Goal: Task Accomplishment & Management: Use online tool/utility

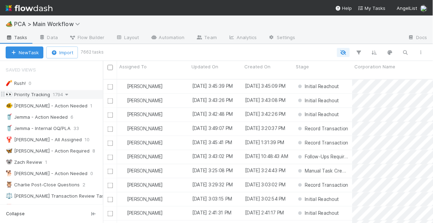
scroll to position [145, 326]
click at [50, 107] on div "🐠 [PERSON_NAME] - Action Needed" at bounding box center [47, 106] width 82 height 9
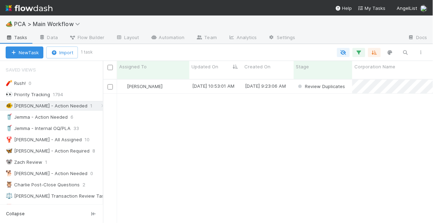
scroll to position [145, 326]
click at [231, 84] on div "[DATE] 10:53:01 AM" at bounding box center [215, 87] width 53 height 14
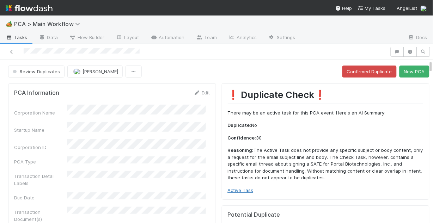
click at [245, 190] on link "Active Task" at bounding box center [241, 191] width 26 height 6
click at [411, 73] on button "New PCA" at bounding box center [415, 72] width 30 height 12
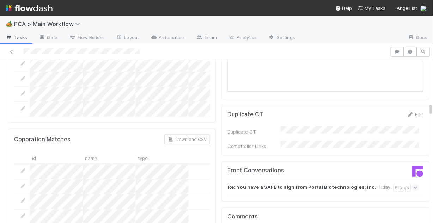
scroll to position [762, 0]
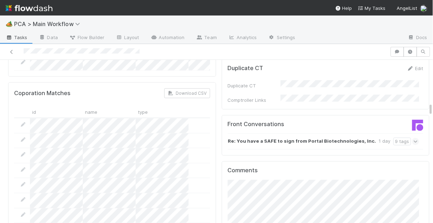
click at [414, 138] on icon at bounding box center [416, 141] width 5 height 7
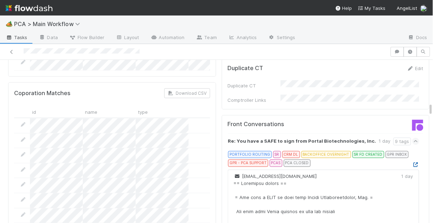
click at [412, 163] on icon at bounding box center [415, 165] width 7 height 5
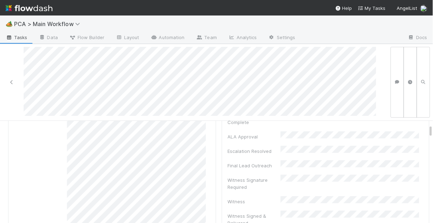
scroll to position [0, 0]
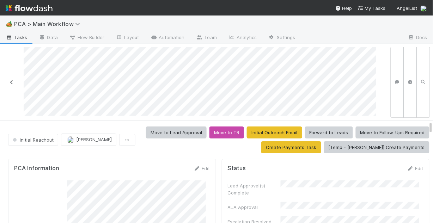
click at [13, 82] on icon at bounding box center [11, 82] width 7 height 5
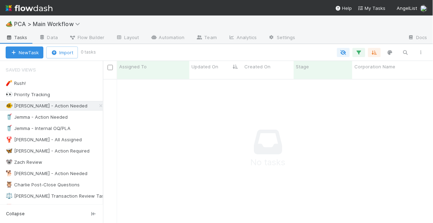
scroll to position [141, 326]
click at [32, 163] on div "🐨 Zach Review" at bounding box center [24, 162] width 37 height 9
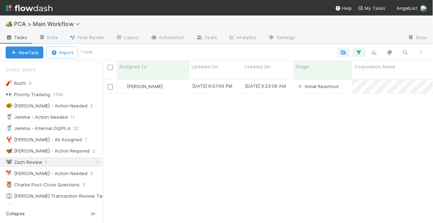
scroll to position [145, 326]
click at [171, 82] on div "[PERSON_NAME]" at bounding box center [153, 87] width 72 height 14
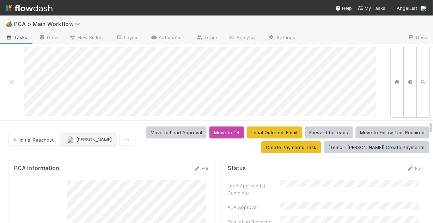
click at [85, 139] on span "[PERSON_NAME]" at bounding box center [94, 140] width 36 height 6
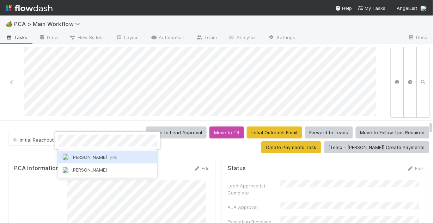
click at [95, 157] on span "[PERSON_NAME] you" at bounding box center [94, 157] width 46 height 6
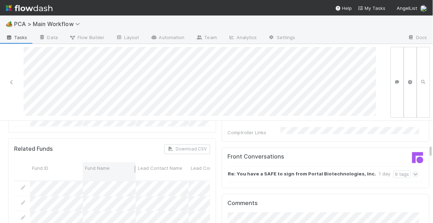
scroll to position [762, 0]
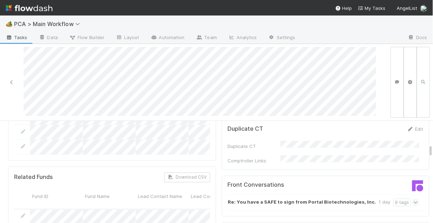
click at [412, 199] on span at bounding box center [415, 202] width 7 height 7
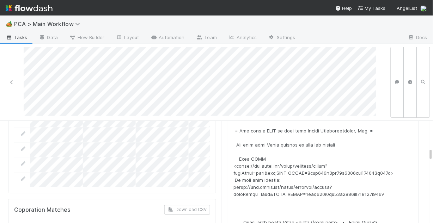
scroll to position [860, 0]
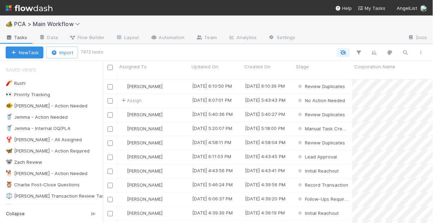
scroll to position [145, 326]
